Goal: Task Accomplishment & Management: Complete application form

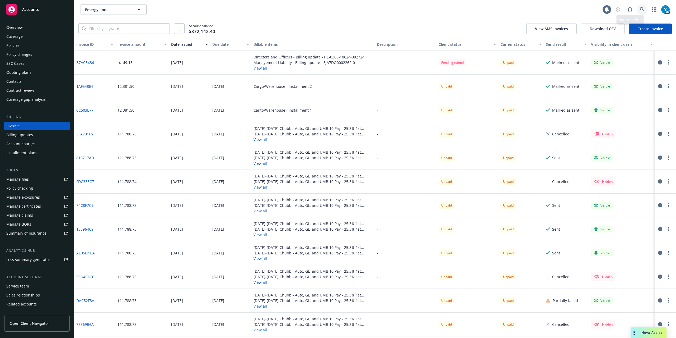
drag, startPoint x: 0, startPoint y: 0, endPoint x: 642, endPoint y: 8, distance: 641.9
click at [642, 8] on icon at bounding box center [642, 9] width 5 height 5
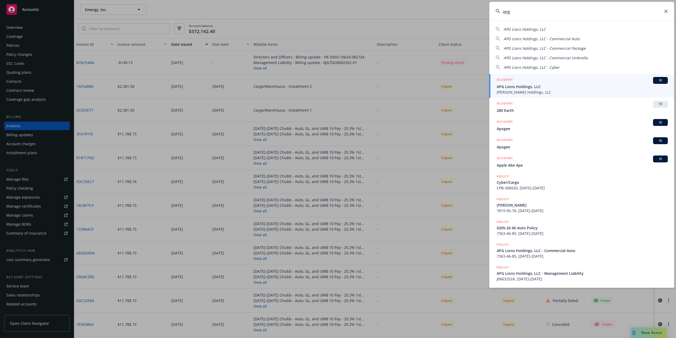
type input "apg"
click at [518, 87] on span "APG Lions Holdings, LLC" at bounding box center [582, 87] width 171 height 6
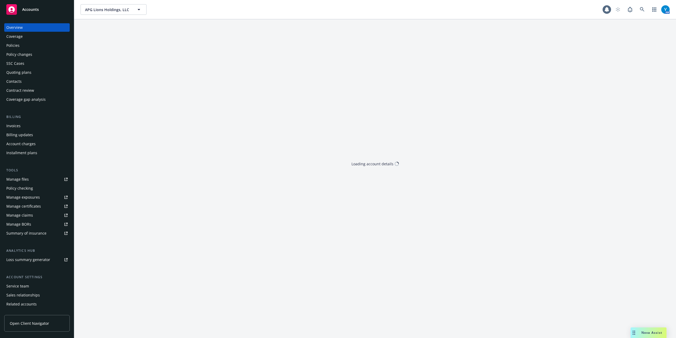
click at [21, 41] on div "Overview Coverage Policies Policy changes SSC Cases Quoting plans Contacts Cont…" at bounding box center [37, 63] width 66 height 80
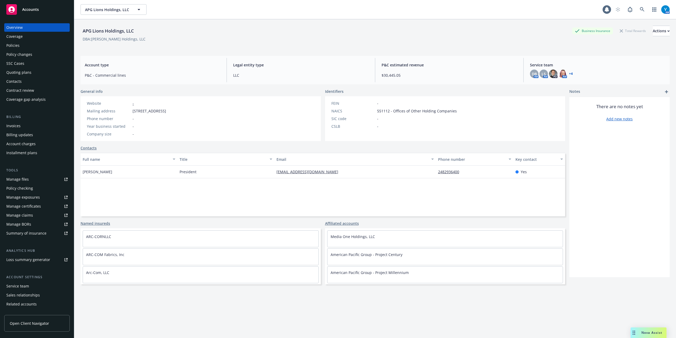
click at [23, 47] on div "Policies" at bounding box center [36, 45] width 61 height 8
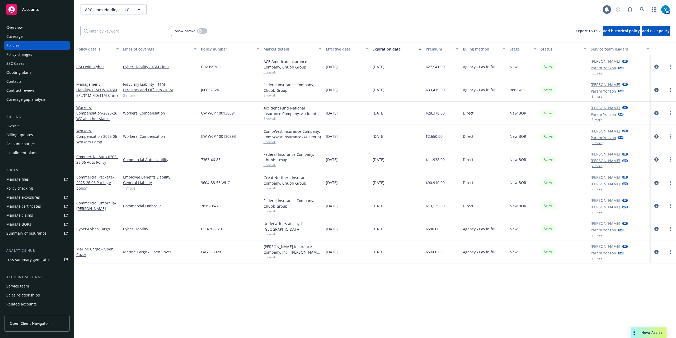
click at [135, 28] on input "Filter by keyword..." at bounding box center [126, 31] width 91 height 11
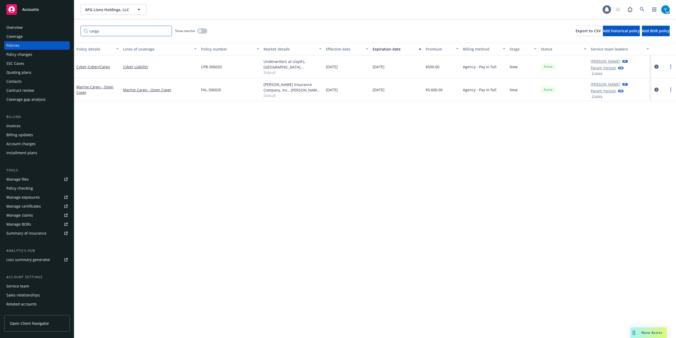
type input "cargo"
click at [14, 127] on div "Invoices" at bounding box center [13, 125] width 14 height 8
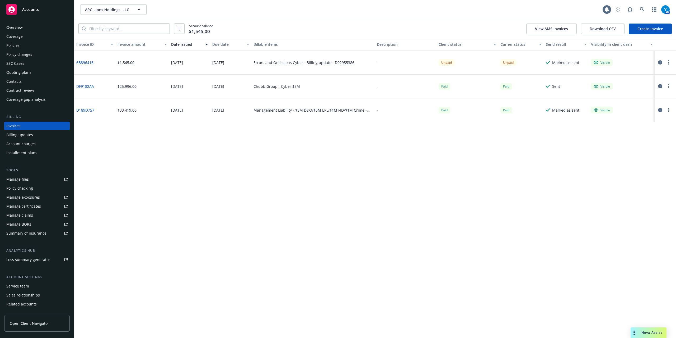
click at [655, 29] on link "Create Invoice" at bounding box center [650, 29] width 43 height 11
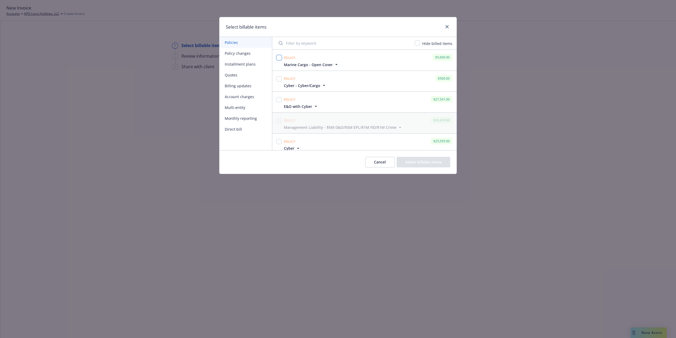
click at [278, 59] on input "checkbox" at bounding box center [279, 57] width 5 height 5
checkbox input "true"
click at [280, 78] on input "checkbox" at bounding box center [279, 78] width 5 height 5
checkbox input "true"
click at [429, 163] on button "Select billable items" at bounding box center [424, 162] width 54 height 11
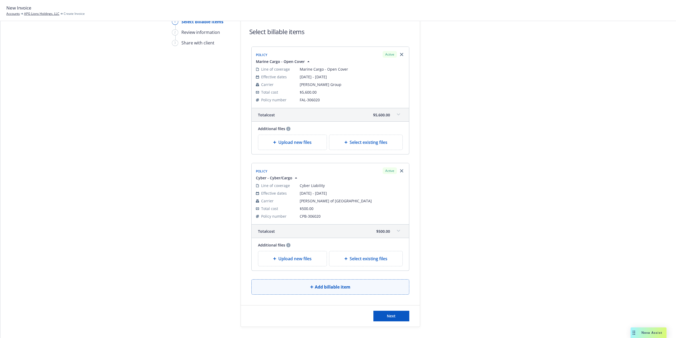
scroll to position [48, 0]
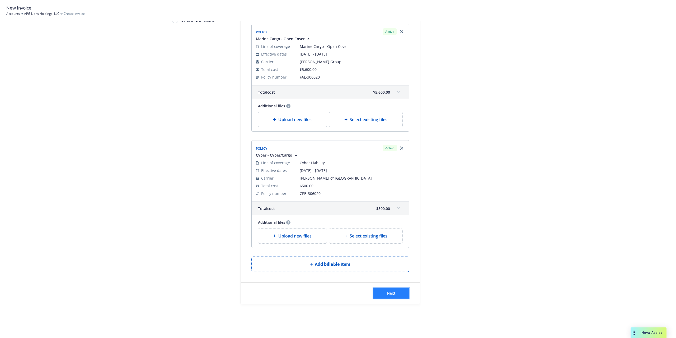
click at [380, 291] on button "Next" at bounding box center [391, 293] width 36 height 11
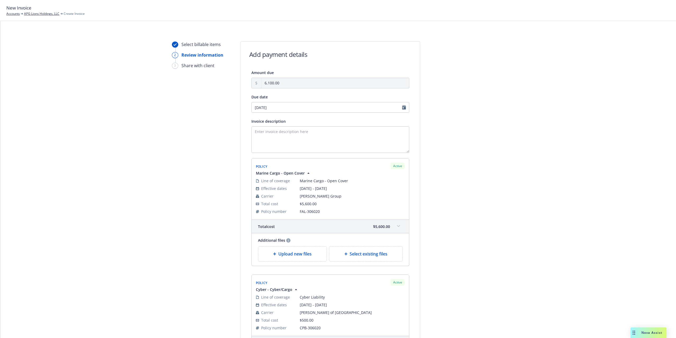
scroll to position [0, 0]
select select "September"
select select "2025"
click at [401, 108] on input "09/26/2025" at bounding box center [330, 108] width 158 height 11
click at [297, 145] on span "12" at bounding box center [296, 145] width 4 height 6
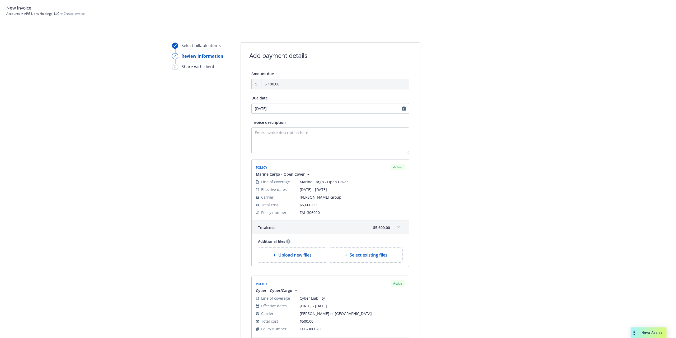
type input "[DATE]"
click at [275, 138] on textarea "Invoice description" at bounding box center [330, 140] width 158 height 26
click at [276, 130] on textarea "Invoice description" at bounding box center [330, 140] width 158 height 26
type textarea "M"
type textarea "2025-2026 Policies *Payment due upon receipt"
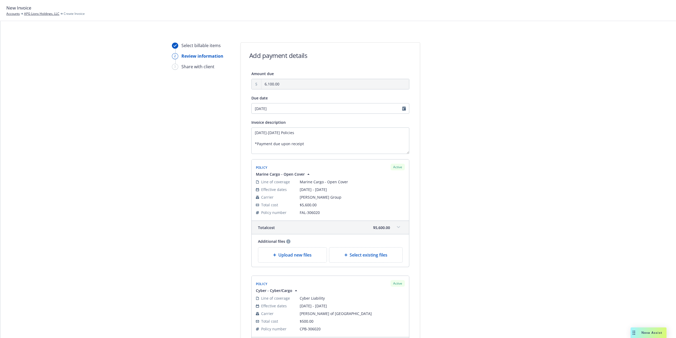
drag, startPoint x: 530, startPoint y: 161, endPoint x: 497, endPoint y: 160, distance: 32.5
click at [529, 160] on div "Select billable items 2 Review information 3 Share with client Add payment deta…" at bounding box center [338, 228] width 663 height 373
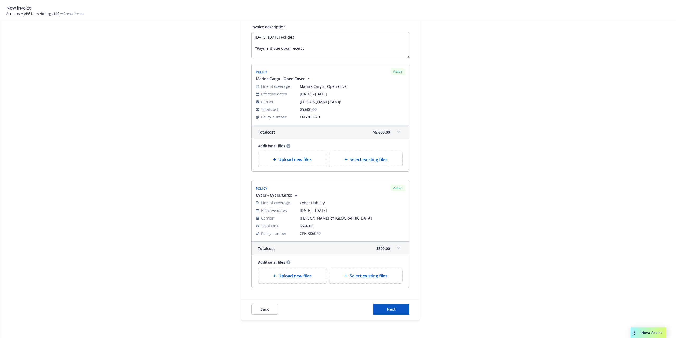
scroll to position [106, 0]
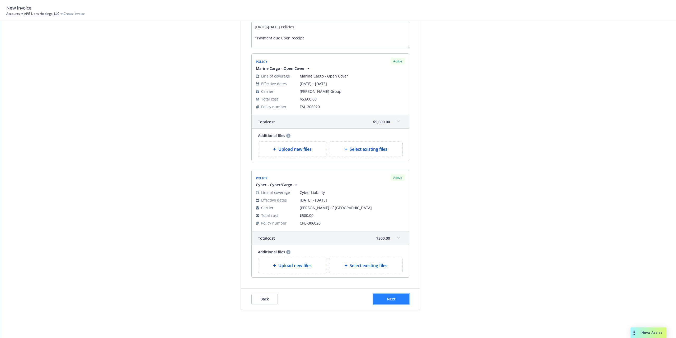
click at [393, 300] on button "Next" at bounding box center [391, 298] width 36 height 11
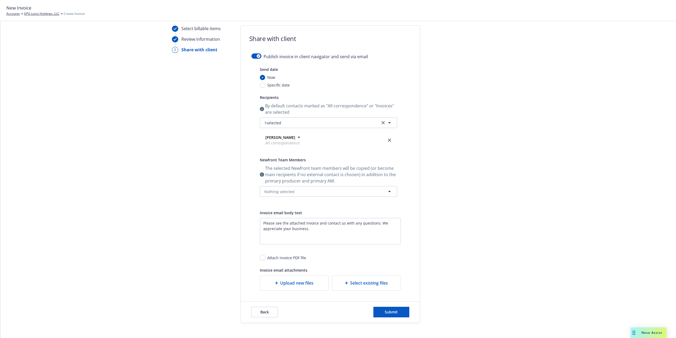
scroll to position [0, 0]
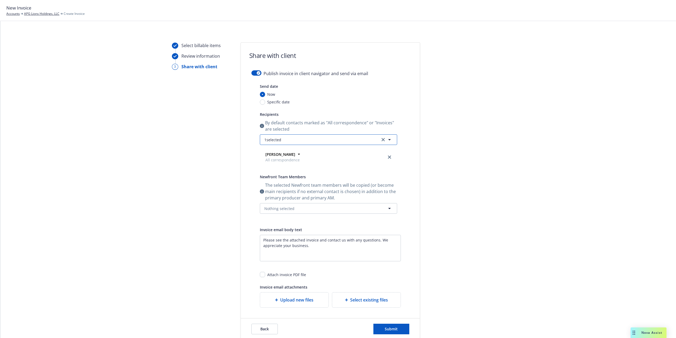
click at [306, 139] on button "1 selected" at bounding box center [328, 139] width 137 height 11
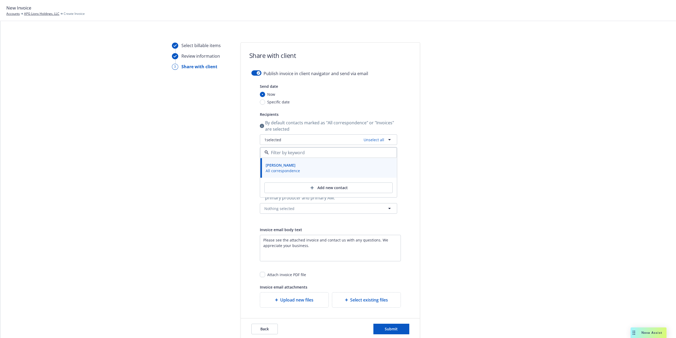
click at [506, 109] on div "Select billable items Review information 3 Share with client Share with client …" at bounding box center [338, 190] width 663 height 297
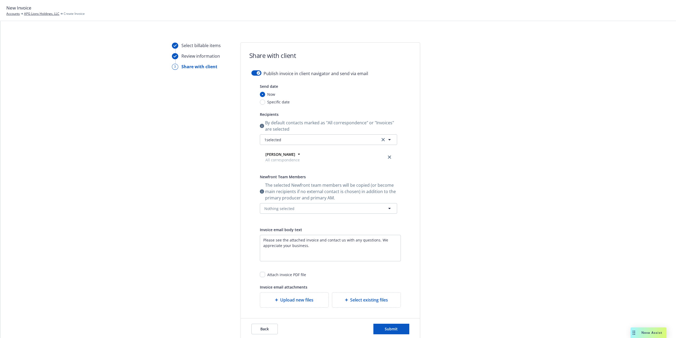
scroll to position [35, 0]
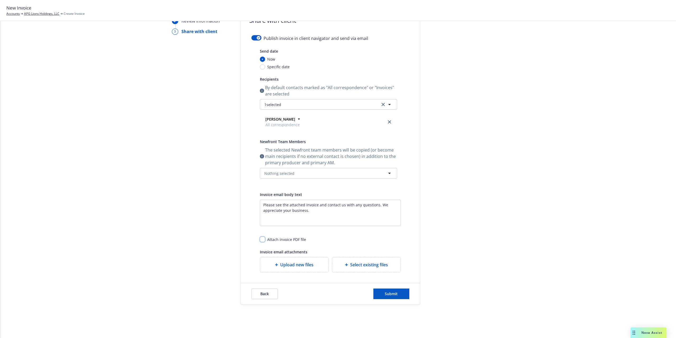
click at [260, 239] on input "checkbox" at bounding box center [262, 238] width 5 height 5
checkbox input "true"
click at [296, 118] on icon at bounding box center [298, 118] width 5 height 5
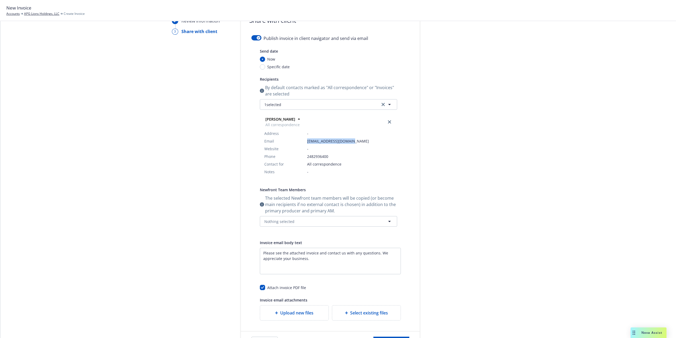
drag, startPoint x: 304, startPoint y: 142, endPoint x: 353, endPoint y: 142, distance: 48.9
click at [353, 142] on tr "Email kstinson@cfstinson.com" at bounding box center [328, 141] width 128 height 8
copy tr "[EMAIL_ADDRESS][DOMAIN_NAME]"
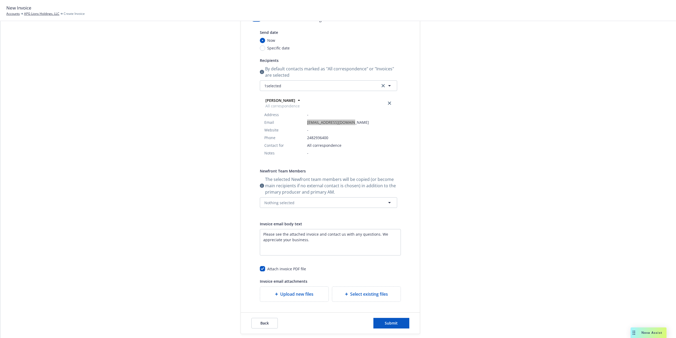
scroll to position [70, 0]
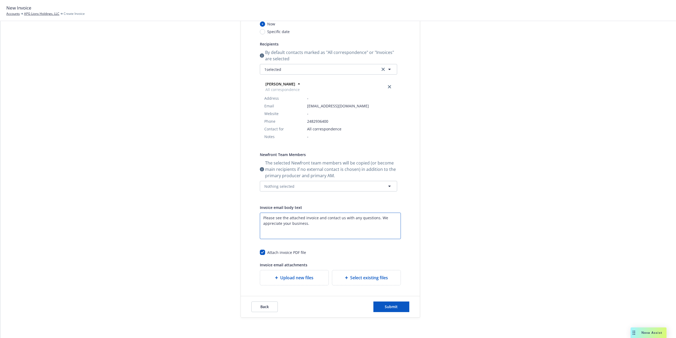
drag, startPoint x: 312, startPoint y: 224, endPoint x: 259, endPoint y: 218, distance: 53.7
click at [260, 218] on textarea "Please see the attached invoice and contact us with any questions. We appreciat…" at bounding box center [330, 225] width 141 height 26
click at [286, 227] on textarea "Enter a description..." at bounding box center [330, 225] width 141 height 26
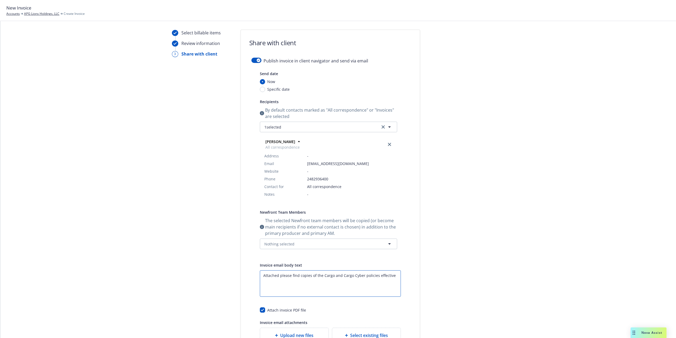
scroll to position [35, 0]
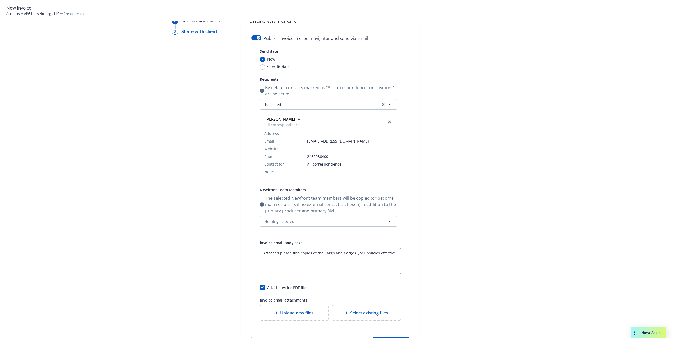
click at [321, 253] on textarea "Attached please find copies of the Cargo and Cargo Cyber policies effective" at bounding box center [330, 260] width 141 height 26
click at [394, 254] on textarea "Attached please find copies of the Marine Cargo and Cargo Cyber policies effect…" at bounding box center [330, 260] width 141 height 26
click at [278, 259] on textarea "Attached please find copies of the Marine Cargo and Cargo Cyber policies effect…" at bounding box center [330, 260] width 141 height 26
click at [305, 256] on textarea "Attached please find copies of the Marine Cargo and Cargo Cyber policies effect…" at bounding box center [330, 260] width 141 height 26
paste textarea "please familiarize yourself with the policy terms, conditions, limitations, and…"
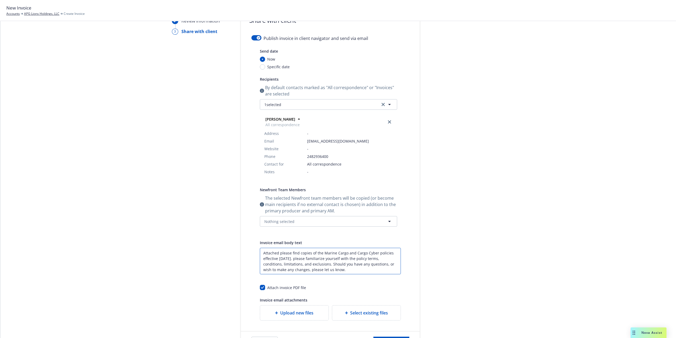
click at [298, 258] on textarea "Attached please find copies of the Marine Cargo and Cargo Cyber policies effect…" at bounding box center [330, 260] width 141 height 26
click at [353, 272] on textarea "Attached please find copies of the Marine Cargo and Cargo Cyber policies effect…" at bounding box center [330, 260] width 141 height 26
click at [350, 270] on textarea "Attached please find copies of the Marine Cargo and Cargo Cyber policies effect…" at bounding box center [330, 260] width 141 height 26
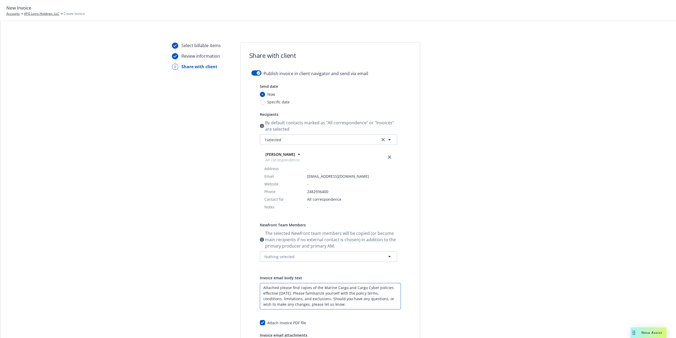
scroll to position [0, 0]
click at [296, 294] on textarea "Attached please find copies of the Marine Cargo and Cargo Cyber policies effect…" at bounding box center [330, 296] width 141 height 26
click at [360, 303] on textarea "Attached please find copies of the Marine Cargo and Cargo Cyber policies effect…" at bounding box center [330, 296] width 141 height 26
paste textarea "Payment may be made online or you may remit payment as outlined on the attached…"
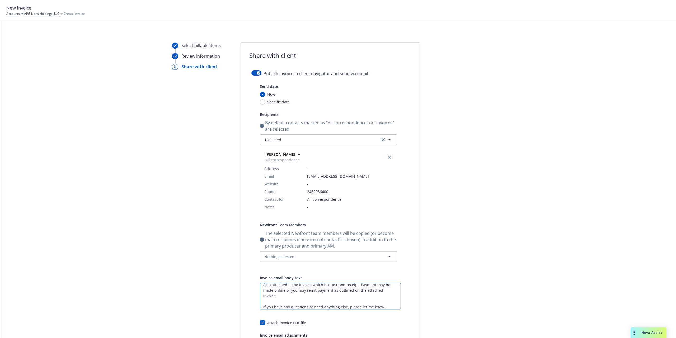
scroll to position [34, 0]
click at [389, 305] on textarea "Attached please find copies of the Marine Cargo and Cargo Cyber policies effect…" at bounding box center [330, 296] width 141 height 26
drag, startPoint x: 380, startPoint y: 303, endPoint x: 403, endPoint y: 306, distance: 22.3
click at [380, 303] on textarea "Attached please find copies of the Marine Cargo and Cargo Cyber policies effect…" at bounding box center [330, 296] width 141 height 26
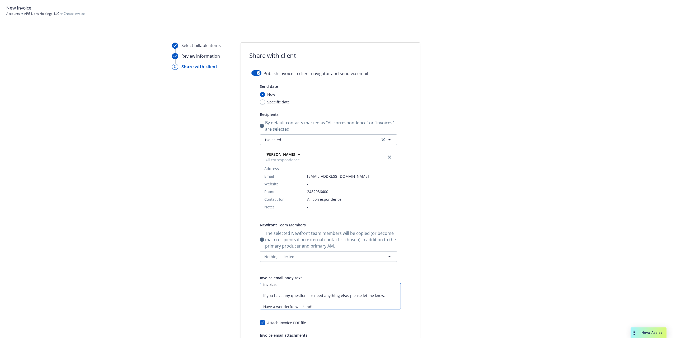
type textarea "Attached please find copies of the Marine Cargo and Cargo Cyber policies effect…"
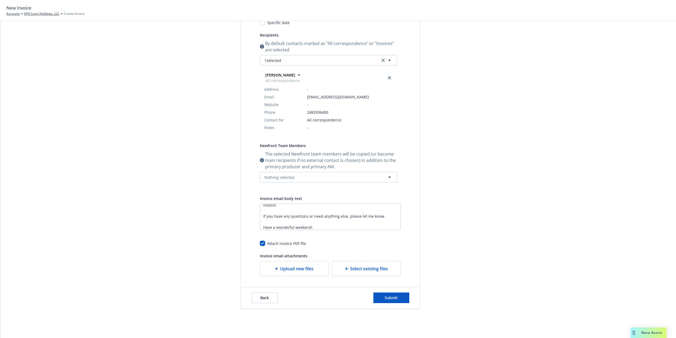
scroll to position [84, 0]
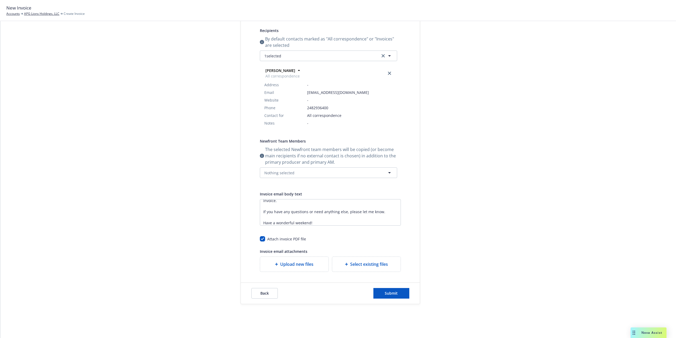
click at [302, 264] on span "Upload new files" at bounding box center [296, 264] width 33 height 6
click at [358, 268] on div "Select existing files" at bounding box center [366, 263] width 68 height 15
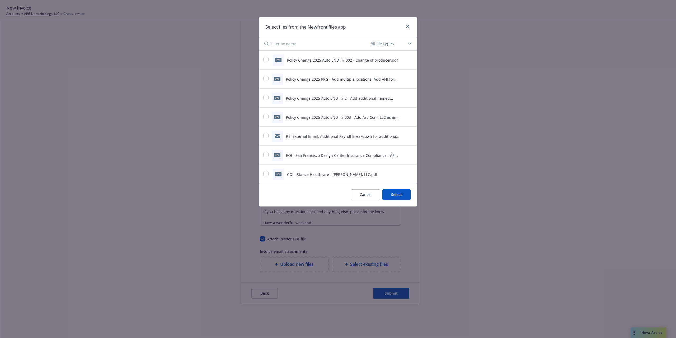
click at [388, 43] on select "All file types Agreements Allocations Annual Service Cycle - Financial snapshot…" at bounding box center [391, 43] width 42 height 11
select select "Policy"
click at [370, 39] on select "All file types Agreements Allocations Annual Service Cycle - Financial snapshot…" at bounding box center [391, 43] width 42 height 11
click at [270, 81] on div "pdf 25-26 Cargo Policy.pdf" at bounding box center [331, 78] width 136 height 11
click at [268, 80] on input "checkbox" at bounding box center [265, 78] width 5 height 5
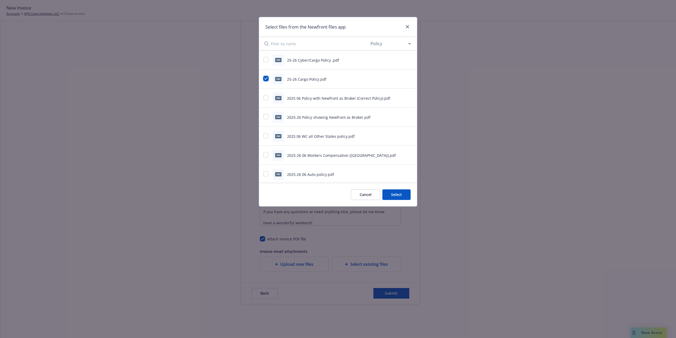
checkbox input "true"
click at [266, 61] on input "checkbox" at bounding box center [265, 59] width 5 height 5
checkbox input "true"
click at [387, 195] on button "Select 2 files" at bounding box center [391, 194] width 40 height 11
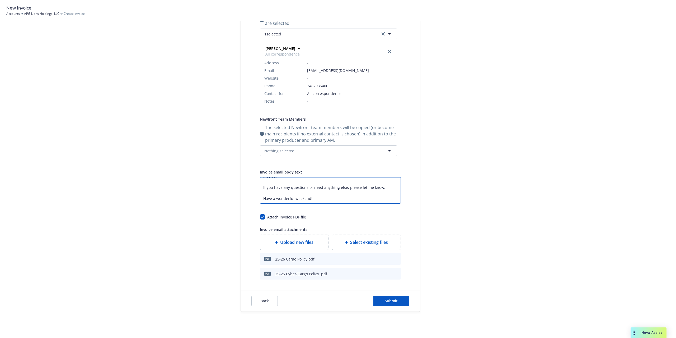
scroll to position [114, 0]
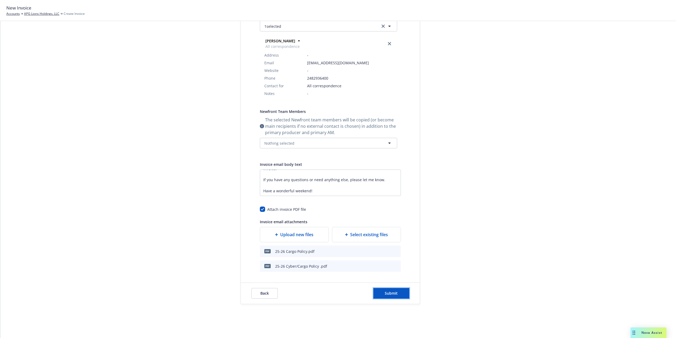
drag, startPoint x: 385, startPoint y: 295, endPoint x: 389, endPoint y: 293, distance: 5.1
click at [385, 294] on span "Submit" at bounding box center [391, 292] width 13 height 5
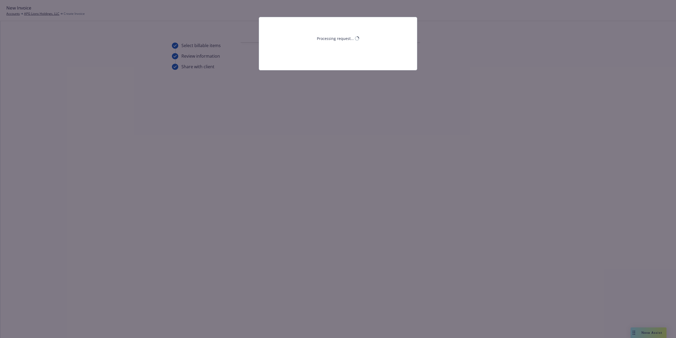
scroll to position [0, 0]
